Goal: Task Accomplishment & Management: Use online tool/utility

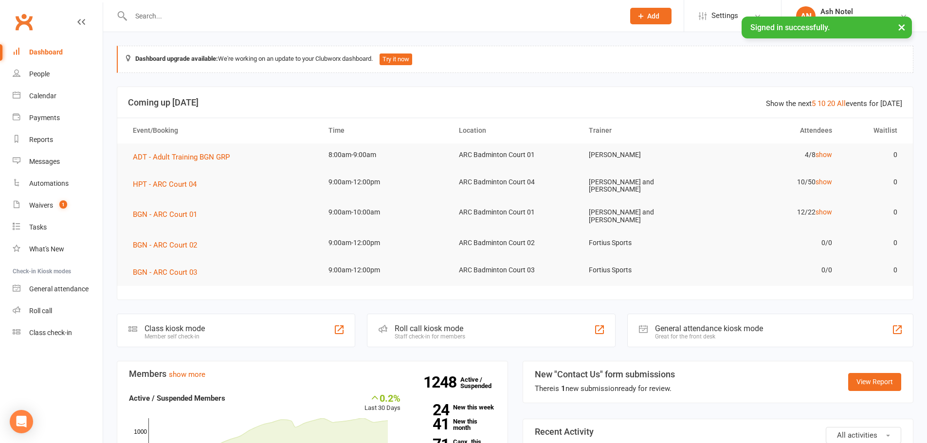
click at [268, 22] on input "text" at bounding box center [373, 16] width 490 height 14
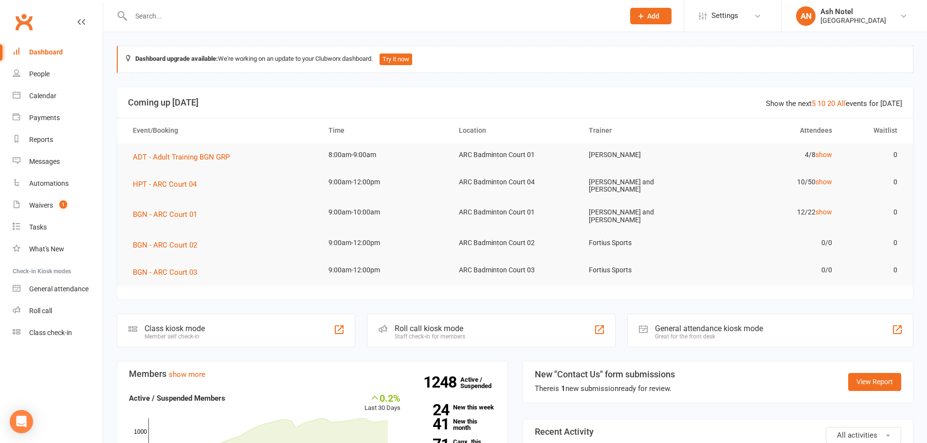
click at [262, 9] on input "text" at bounding box center [373, 16] width 490 height 14
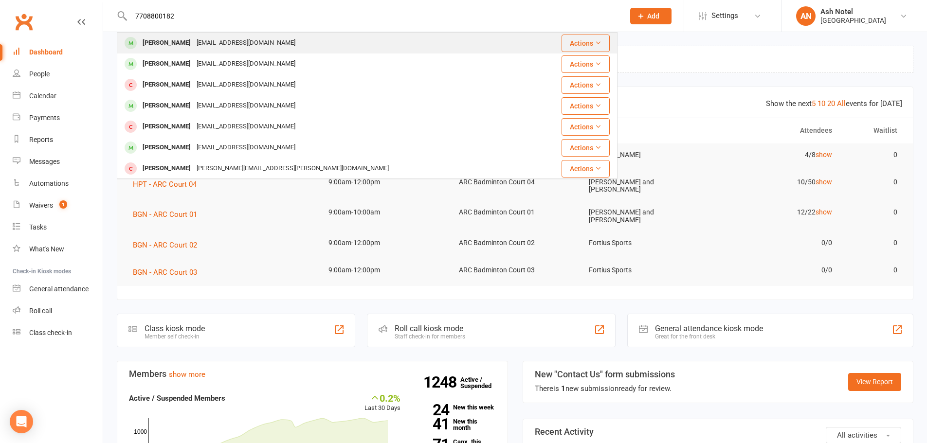
type input "7708800182"
click at [260, 38] on div "hdarmajaya@gmail.com" at bounding box center [246, 43] width 105 height 14
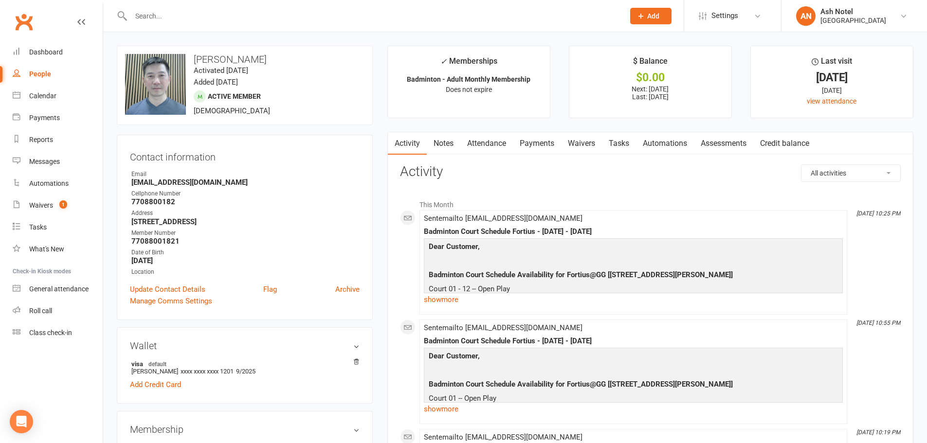
click at [154, 241] on strong "77088001821" at bounding box center [245, 241] width 228 height 9
copy strong "77088001821"
click at [53, 57] on link "Dashboard" at bounding box center [58, 52] width 90 height 22
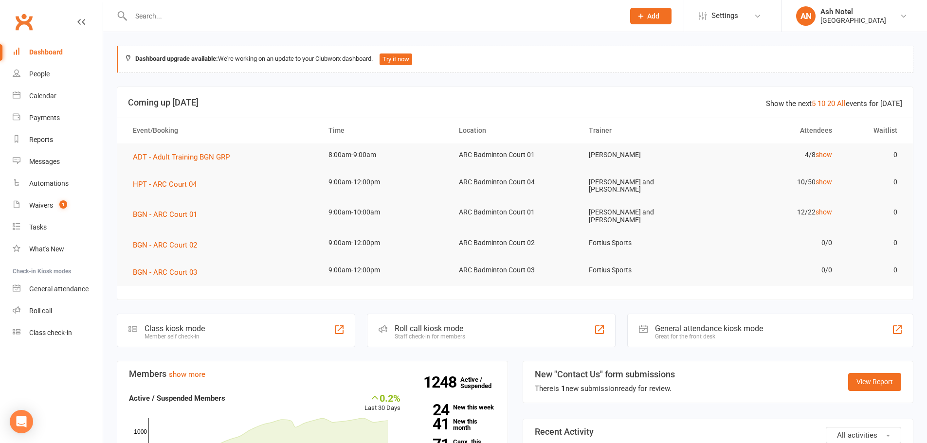
click at [803, 341] on div "General attendance kiosk mode Great for the front desk" at bounding box center [770, 331] width 286 height 34
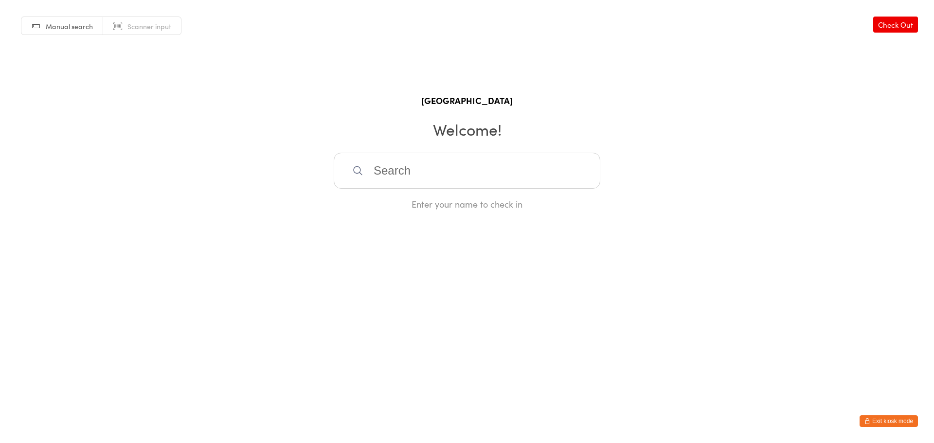
click at [413, 169] on input "search" at bounding box center [467, 171] width 267 height 36
drag, startPoint x: 413, startPoint y: 169, endPoint x: 241, endPoint y: 126, distance: 176.7
click at [241, 126] on div "Manual search Scanner input Check Out Fortius Sports Academy Welcome! Enter you…" at bounding box center [467, 105] width 934 height 210
click at [156, 27] on span "Scanner input" at bounding box center [150, 26] width 44 height 10
paste input "77088001821"
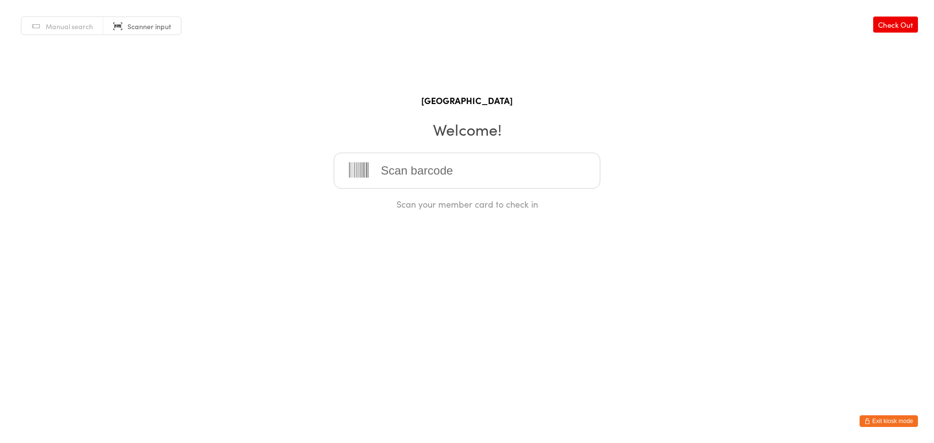
type input "77088001821"
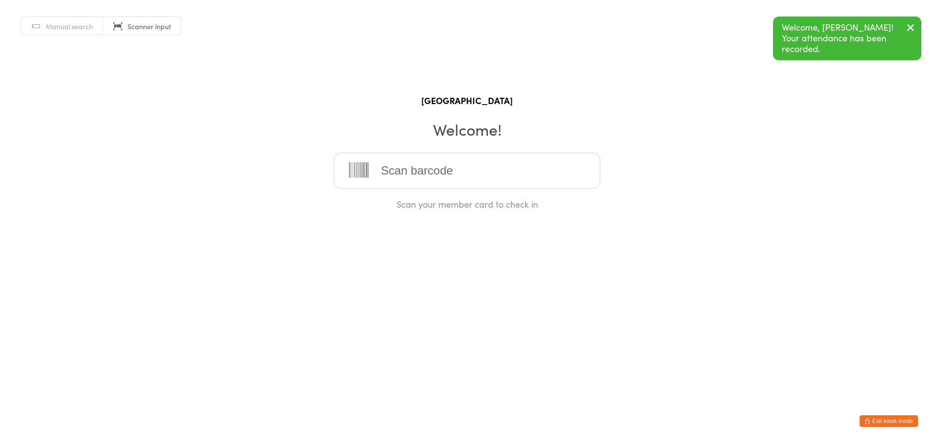
click at [893, 425] on button "Exit kiosk mode" at bounding box center [889, 422] width 58 height 12
